Goal: Task Accomplishment & Management: Manage account settings

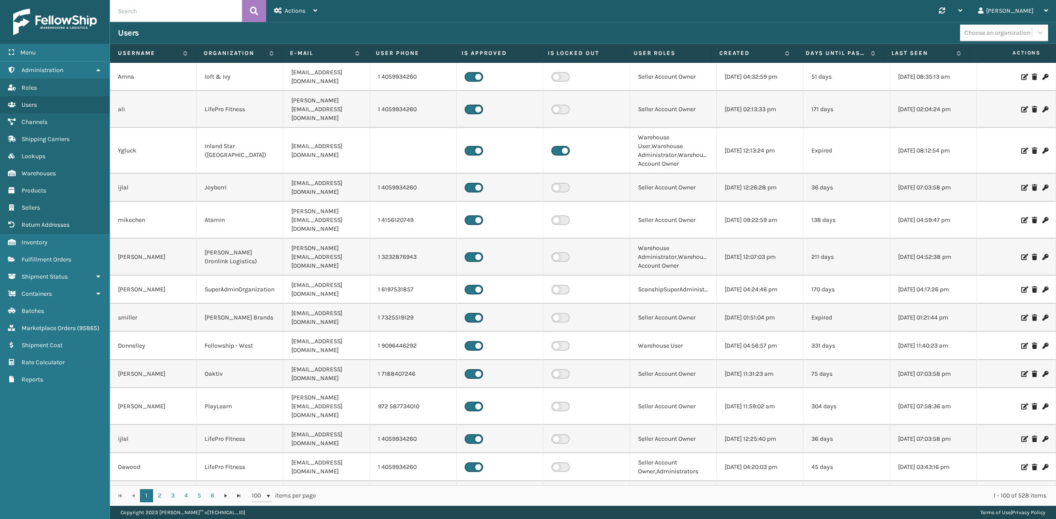
click at [910, 8] on div "Synchronise all channels Gil Log Out" at bounding box center [690, 11] width 731 height 22
click at [95, 69] on icon at bounding box center [98, 70] width 7 height 6
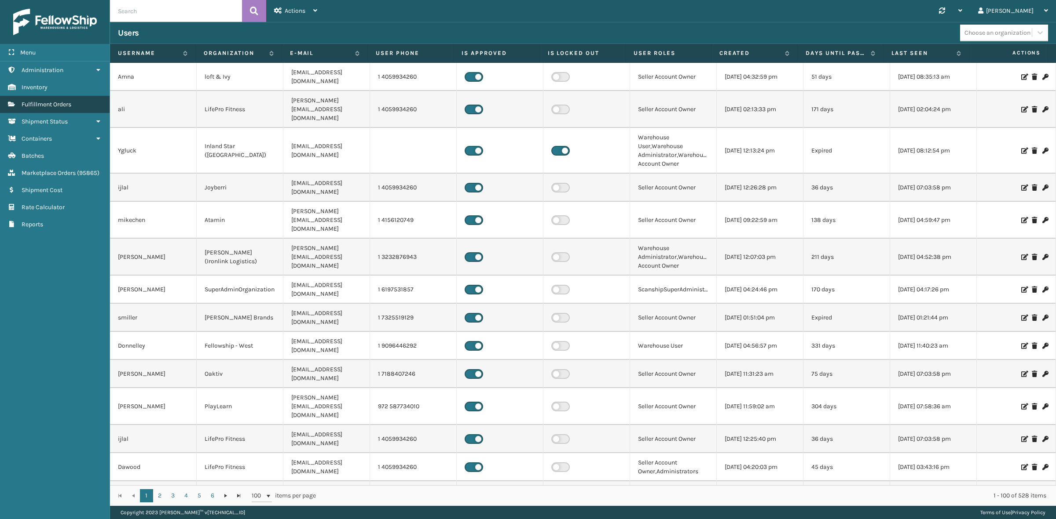
click at [47, 101] on span "Fulfillment Orders" at bounding box center [47, 104] width 50 height 7
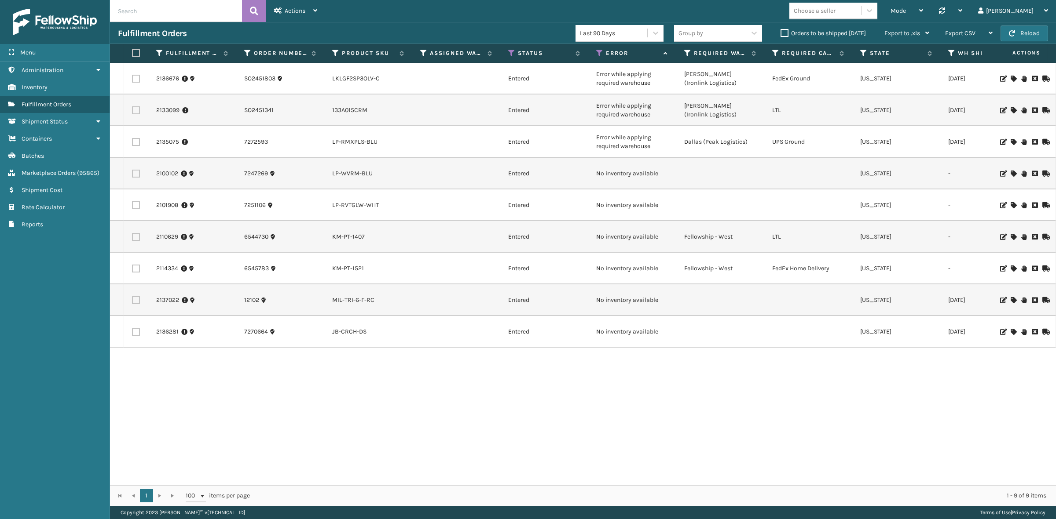
click at [786, 30] on label "Orders to be shipped [DATE]" at bounding box center [822, 32] width 85 height 7
click at [781, 30] on input "Orders to be shipped [DATE]" at bounding box center [780, 31] width 0 height 6
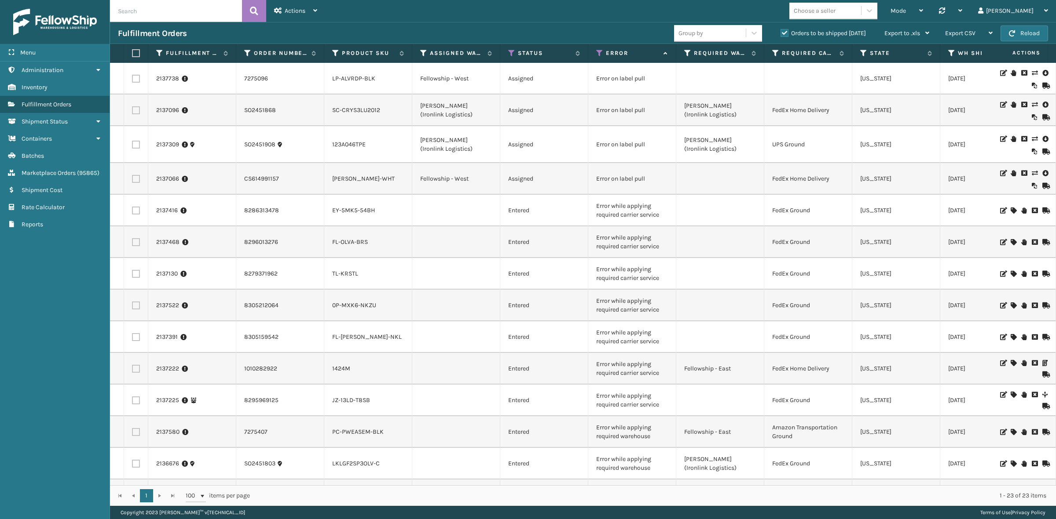
click at [784, 31] on label "Orders to be shipped [DATE]" at bounding box center [822, 32] width 85 height 7
click at [781, 31] on input "Orders to be shipped [DATE]" at bounding box center [780, 31] width 0 height 6
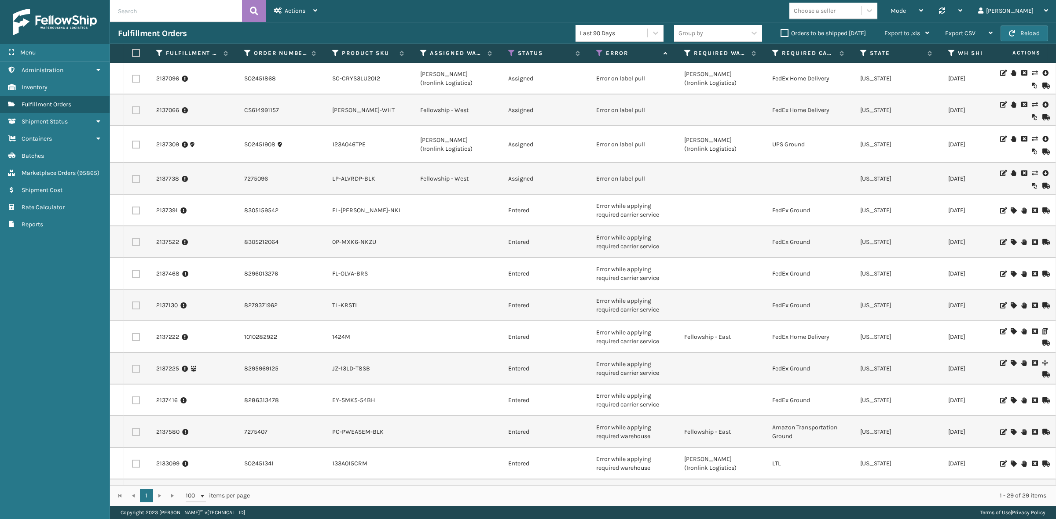
click at [785, 32] on label "Orders to be shipped [DATE]" at bounding box center [822, 32] width 85 height 7
click at [781, 32] on input "Orders to be shipped [DATE]" at bounding box center [780, 31] width 0 height 6
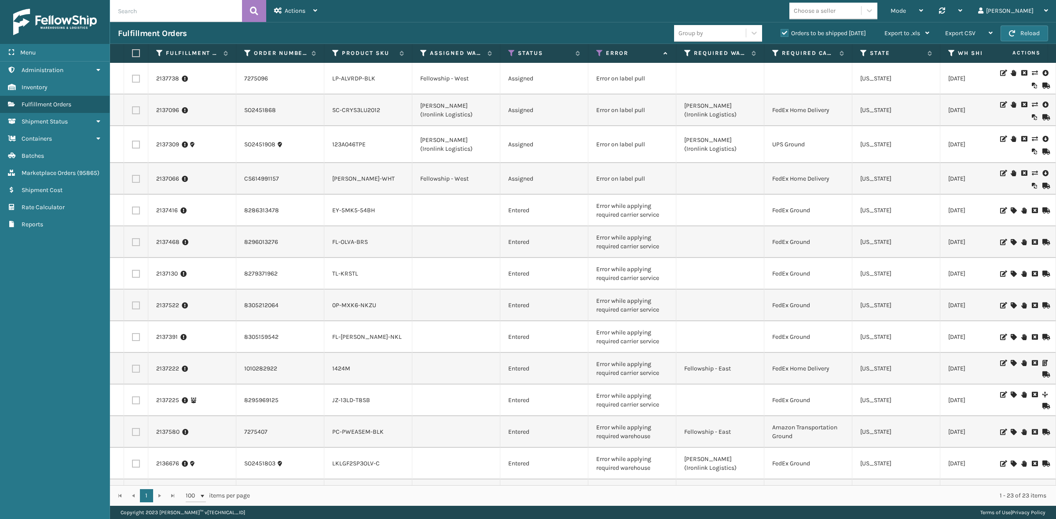
click at [483, 28] on div "Fulfillment Orders" at bounding box center [396, 33] width 556 height 11
click at [782, 31] on label "Orders to be shipped [DATE]" at bounding box center [822, 32] width 85 height 7
click at [781, 31] on input "Orders to be shipped [DATE]" at bounding box center [780, 31] width 0 height 6
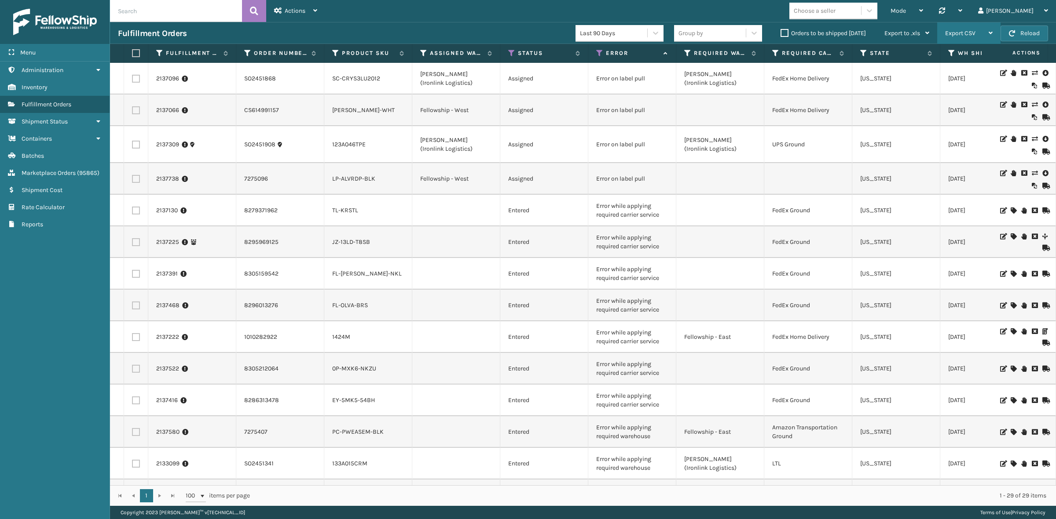
click at [974, 29] on span "Export CSV" at bounding box center [960, 32] width 30 height 7
click at [969, 55] on li "Export Current Page" at bounding box center [941, 57] width 118 height 24
drag, startPoint x: 472, startPoint y: 21, endPoint x: 442, endPoint y: 15, distance: 30.1
click at [472, 21] on div "Mode Regular Mode Picking Mode Labeling Mode Palletizing Mode Exit Scan Mode Ch…" at bounding box center [690, 11] width 731 height 22
click at [1030, 29] on button "Reload" at bounding box center [1024, 34] width 48 height 16
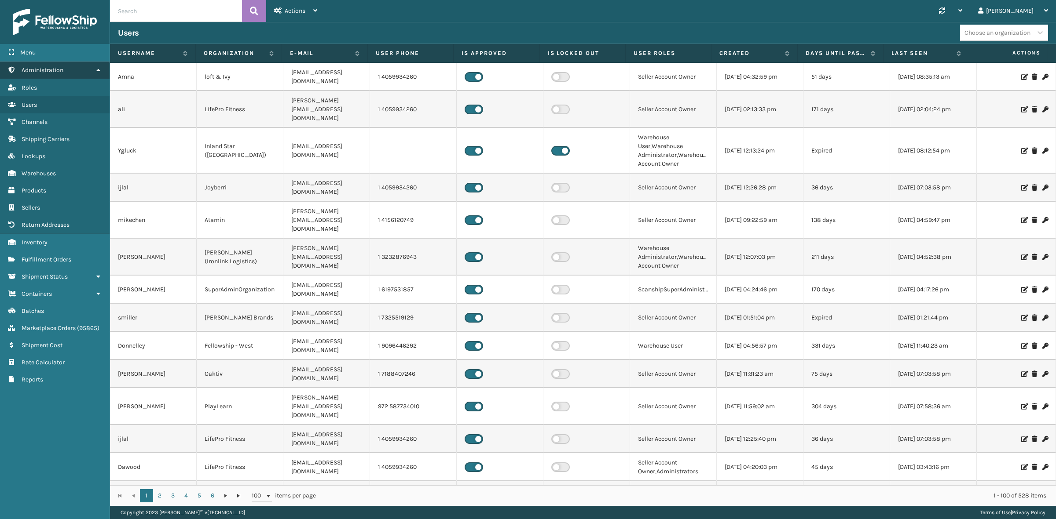
click at [95, 67] on icon at bounding box center [98, 70] width 7 height 6
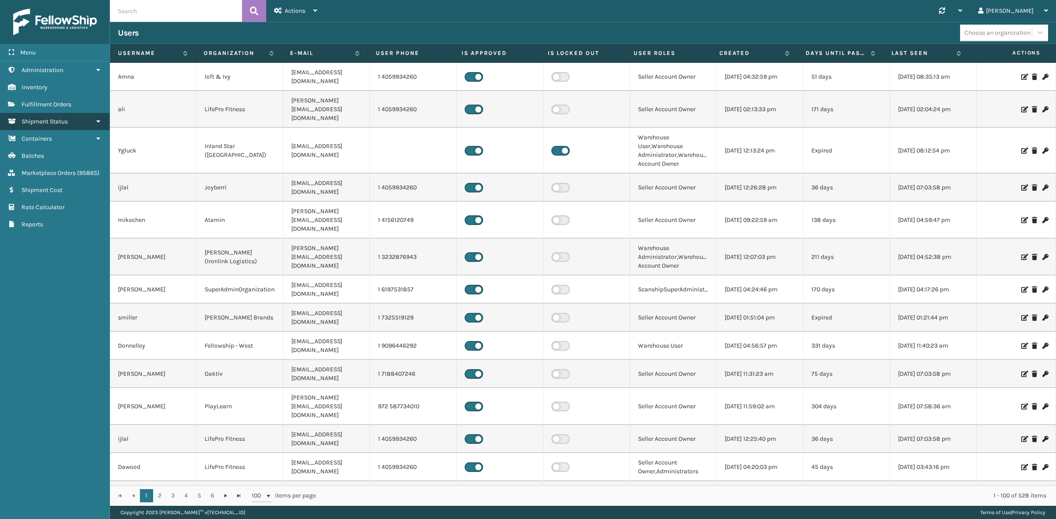
click at [98, 115] on link "Shipment Status" at bounding box center [55, 121] width 110 height 17
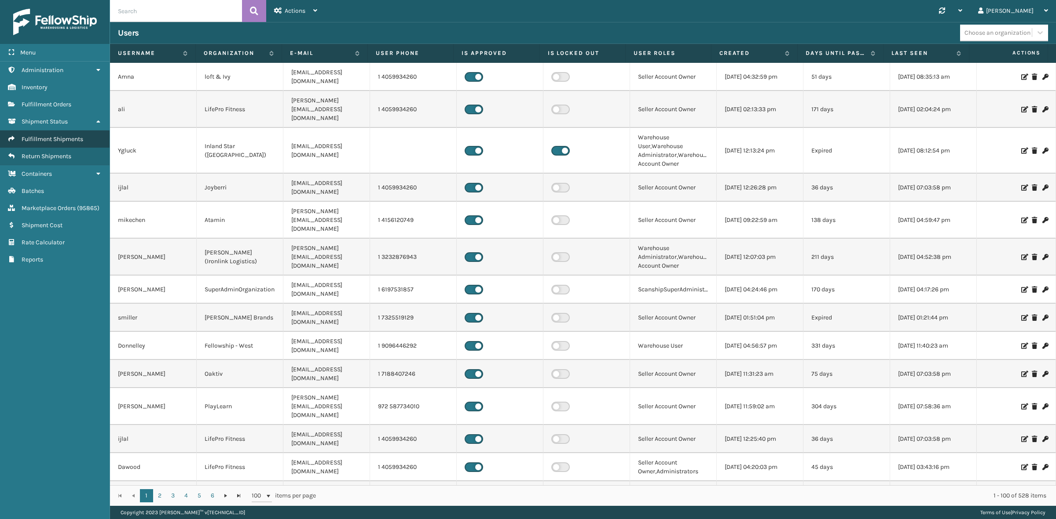
click at [68, 135] on span "Fulfillment Shipments" at bounding box center [53, 138] width 62 height 7
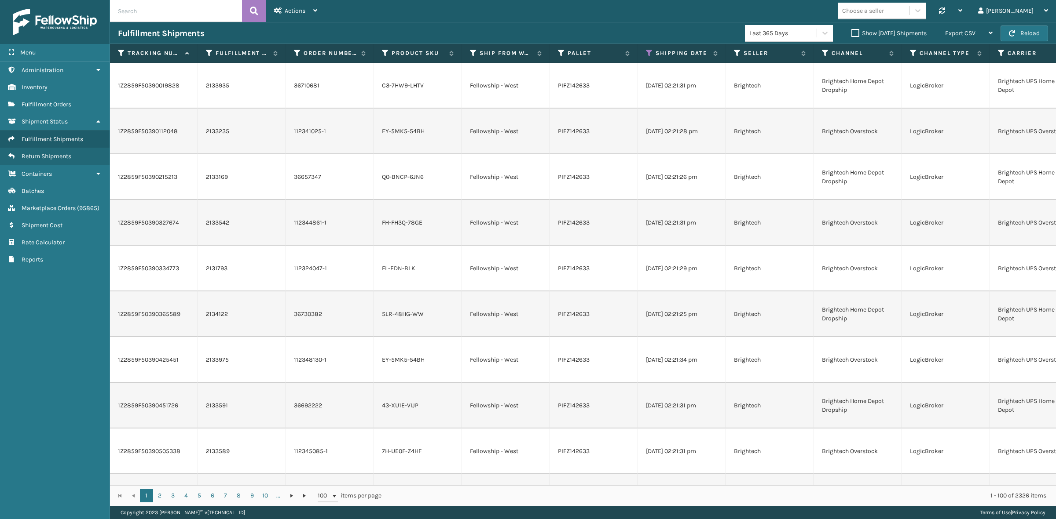
click at [716, 8] on div "Choose a seller Synchronise all channels Gil Log Out" at bounding box center [690, 11] width 731 height 22
click at [648, 51] on icon at bounding box center [649, 53] width 7 height 8
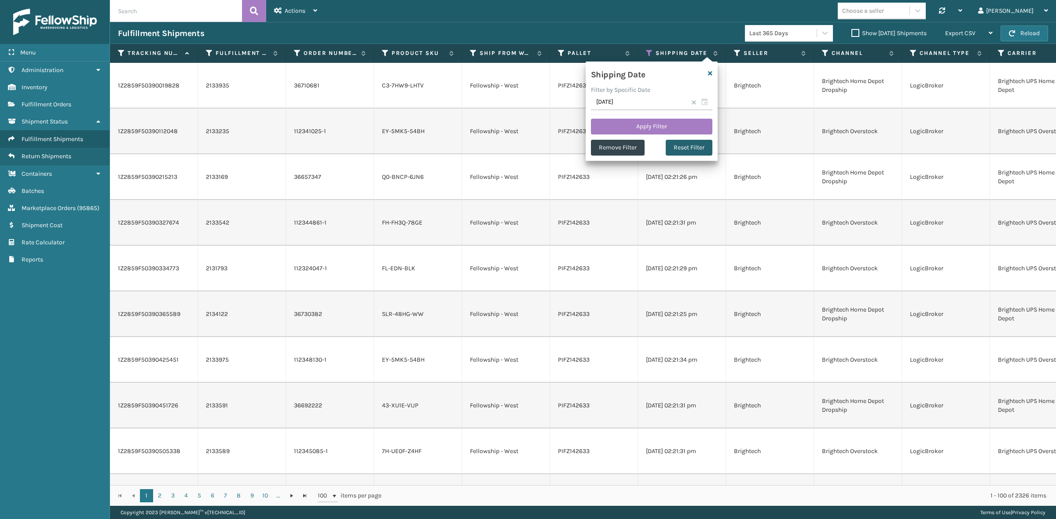
click at [688, 146] on button "Reset Filter" at bounding box center [688, 148] width 47 height 16
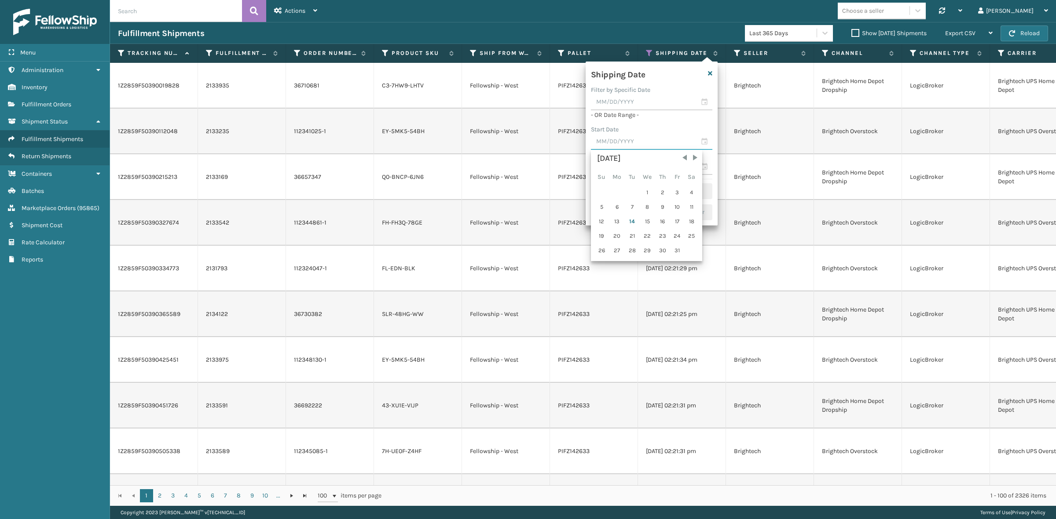
click at [636, 140] on input "text" at bounding box center [651, 142] width 121 height 16
drag, startPoint x: 630, startPoint y: 207, endPoint x: 629, endPoint y: 179, distance: 27.7
click at [630, 207] on div "7" at bounding box center [631, 207] width 13 height 13
type input "10/07/2025"
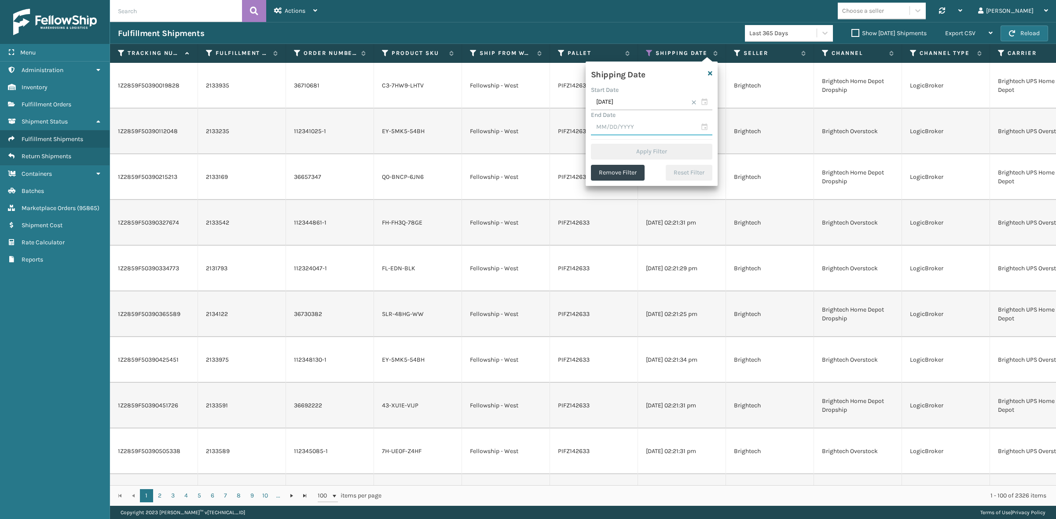
click at [631, 132] on input "text" at bounding box center [651, 128] width 121 height 16
click at [616, 205] on div "13" at bounding box center [617, 207] width 15 height 13
type input "[DATE]"
click at [654, 150] on button "Apply Filter" at bounding box center [651, 152] width 121 height 16
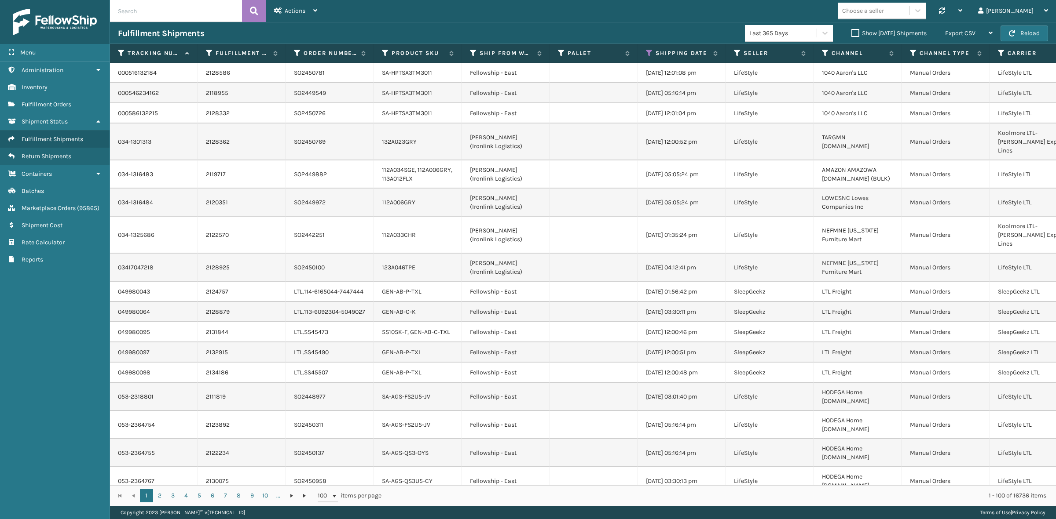
click at [851, 32] on label "Show Yesterday Shipments" at bounding box center [888, 32] width 75 height 7
click at [851, 32] on input "Show Yesterday Shipments" at bounding box center [851, 31] width 0 height 6
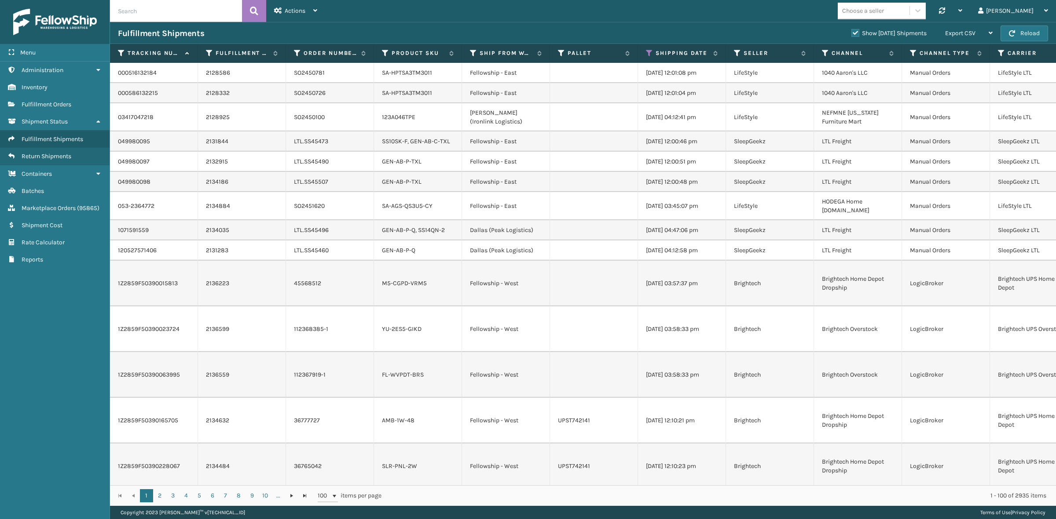
click at [851, 31] on label "Show Yesterday Shipments" at bounding box center [888, 32] width 75 height 7
click at [851, 31] on input "Show Yesterday Shipments" at bounding box center [851, 31] width 0 height 6
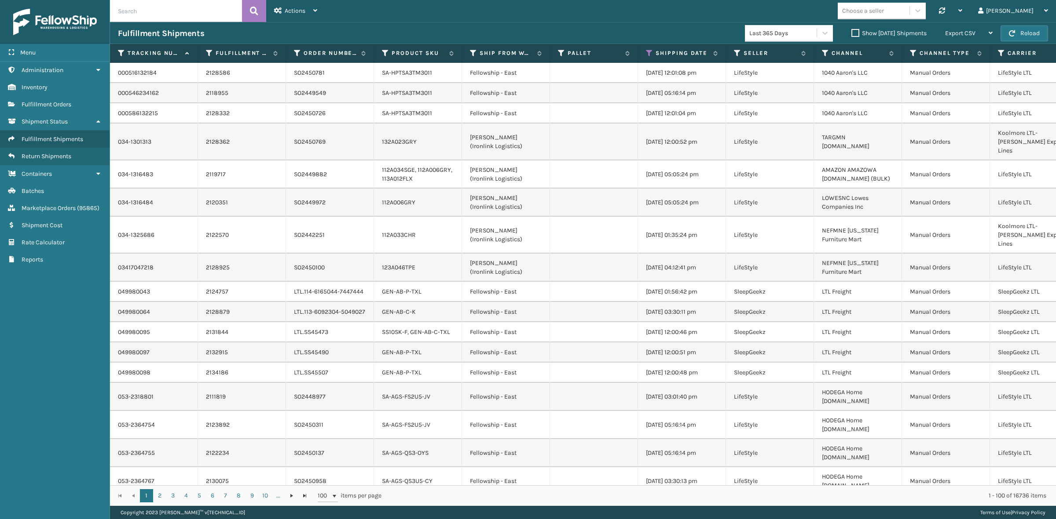
click at [851, 32] on label "Show Yesterday Shipments" at bounding box center [888, 32] width 75 height 7
click at [851, 32] on input "Show Yesterday Shipments" at bounding box center [851, 31] width 0 height 6
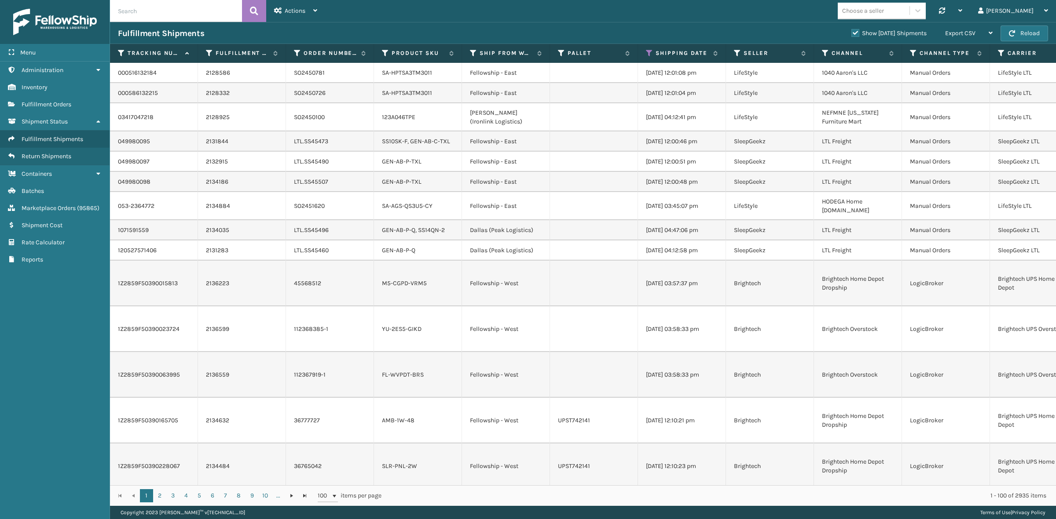
click at [851, 31] on label "Show Yesterday Shipments" at bounding box center [888, 32] width 75 height 7
click at [851, 31] on input "Show Yesterday Shipments" at bounding box center [851, 31] width 0 height 6
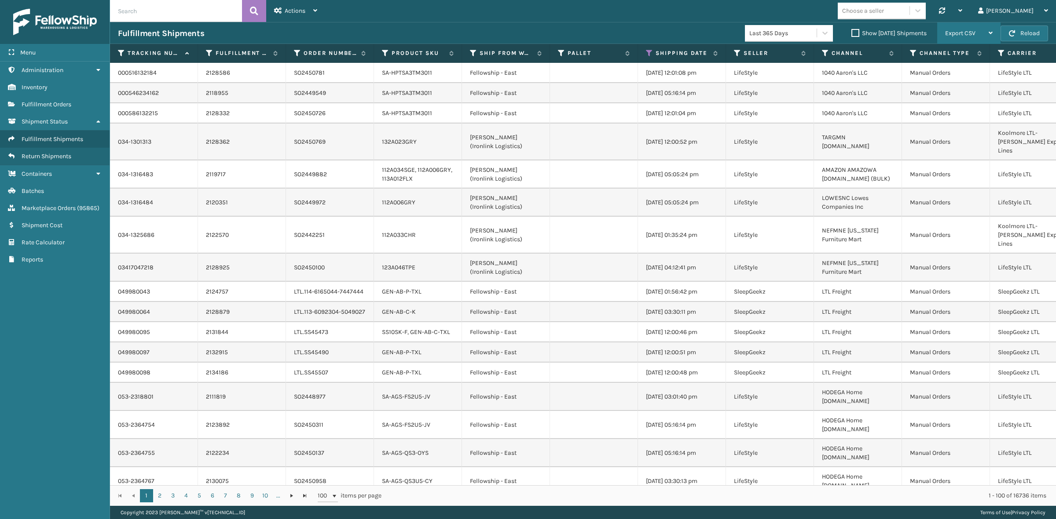
click at [978, 29] on div "Export CSV" at bounding box center [969, 33] width 48 height 22
click at [970, 76] on li "Export All Pages" at bounding box center [941, 81] width 118 height 24
click at [582, 20] on div "Choose a seller Synchronise all channels Gil Log Out" at bounding box center [690, 11] width 731 height 22
click at [651, 53] on icon at bounding box center [649, 53] width 7 height 8
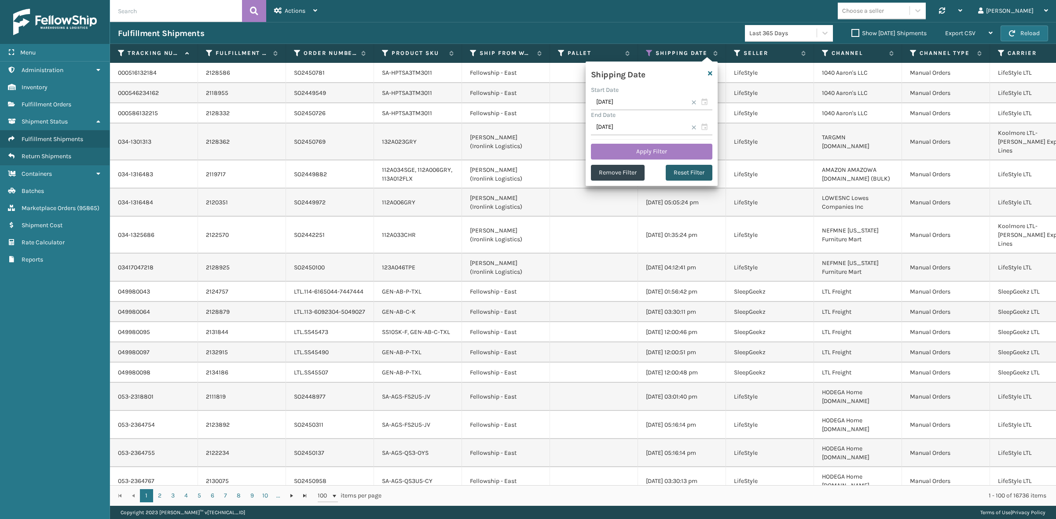
click at [687, 169] on button "Reset Filter" at bounding box center [688, 173] width 47 height 16
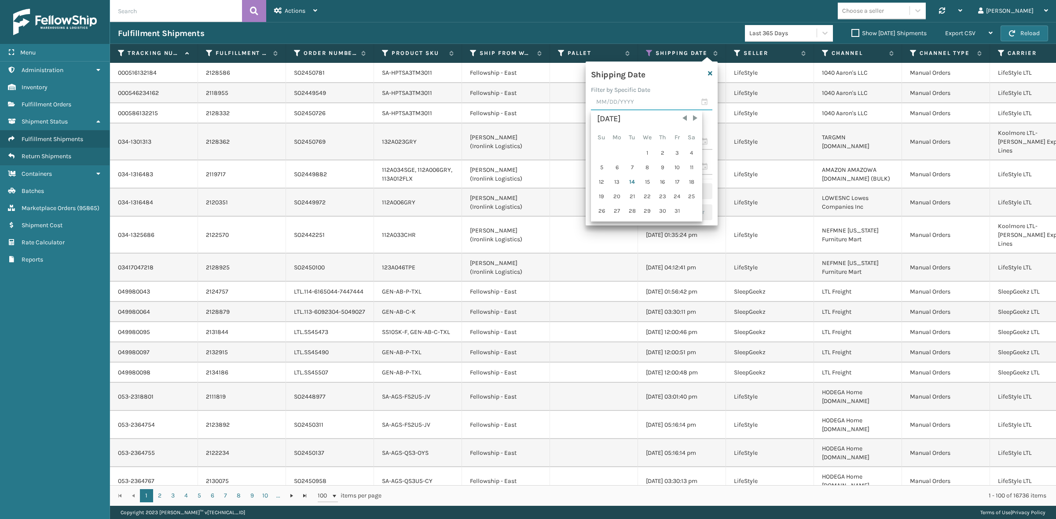
click at [647, 102] on input "text" at bounding box center [651, 103] width 121 height 16
click at [616, 179] on div "13" at bounding box center [617, 182] width 15 height 13
type input "[DATE]"
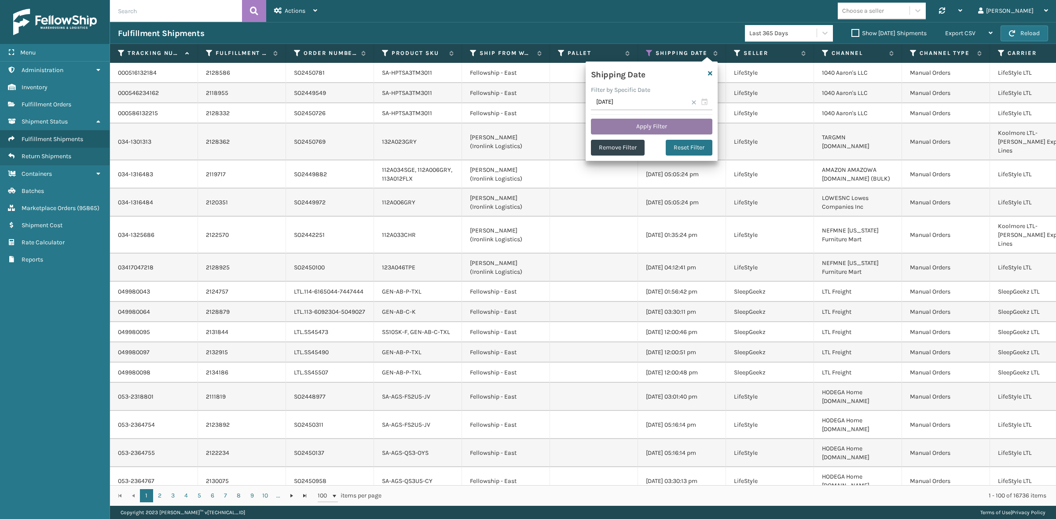
click at [649, 124] on button "Apply Filter" at bounding box center [651, 127] width 121 height 16
